Goal: Task Accomplishment & Management: Manage account settings

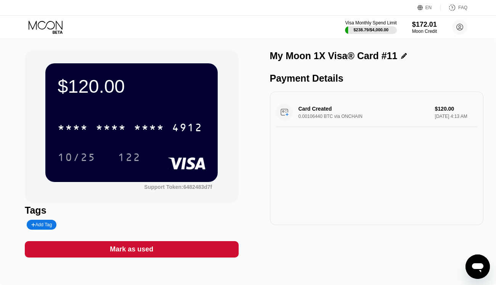
click at [40, 23] on icon at bounding box center [46, 27] width 35 height 13
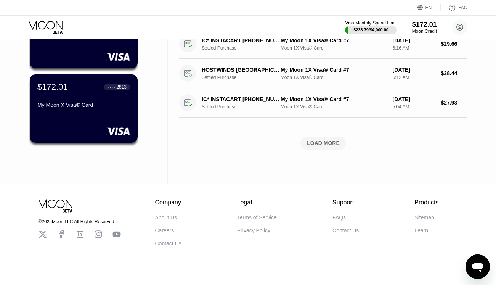
scroll to position [317, 0]
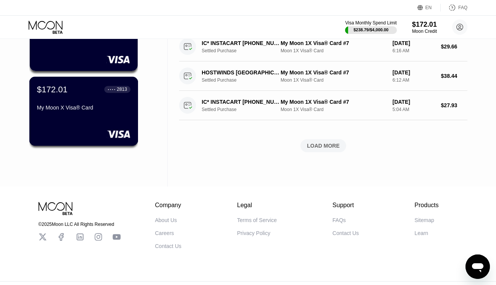
click at [94, 106] on div "$172.01 ● ● ● ● 2813 My Moon X Visa® Card" at bounding box center [83, 98] width 93 height 29
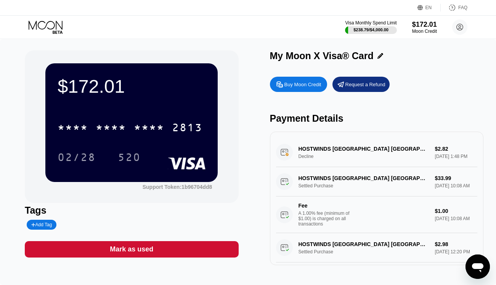
click at [47, 25] on icon at bounding box center [46, 27] width 35 height 13
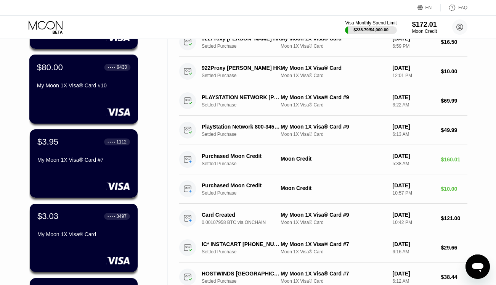
scroll to position [125, 0]
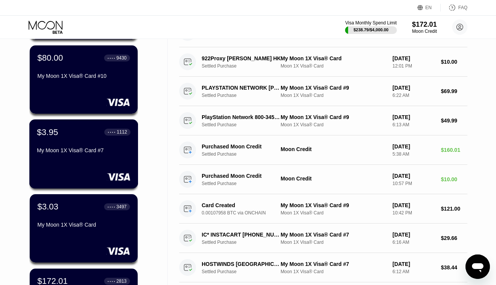
click at [65, 148] on div "$3.95 ● ● ● ● 1112 My Moon 1X Visa® Card #7" at bounding box center [83, 141] width 93 height 29
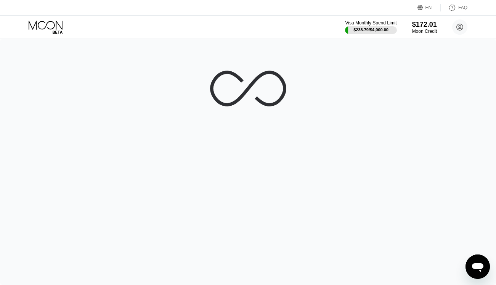
click at [48, 25] on icon at bounding box center [46, 27] width 35 height 13
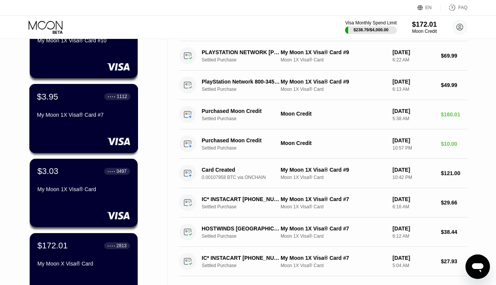
scroll to position [164, 0]
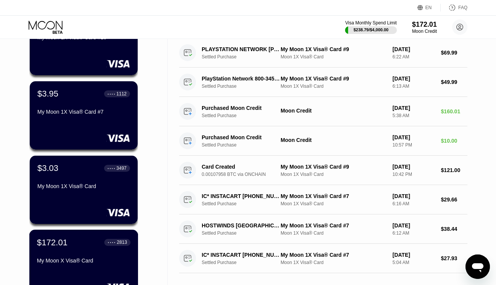
click at [104, 247] on div "$172.01 ● ● ● ● 2813" at bounding box center [83, 242] width 93 height 10
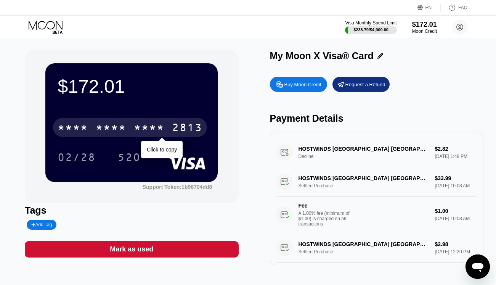
click at [145, 127] on div "* * * *" at bounding box center [149, 128] width 31 height 12
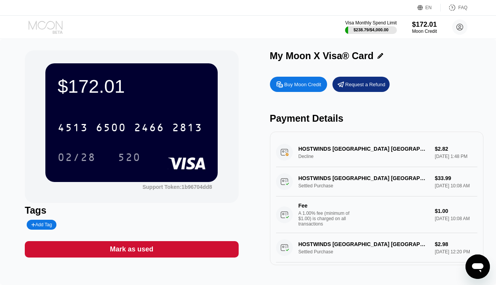
click at [47, 28] on icon at bounding box center [46, 27] width 35 height 13
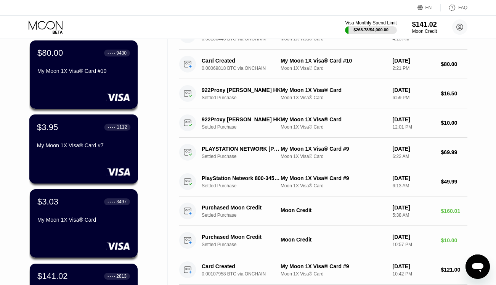
scroll to position [121, 0]
